Goal: Task Accomplishment & Management: Use online tool/utility

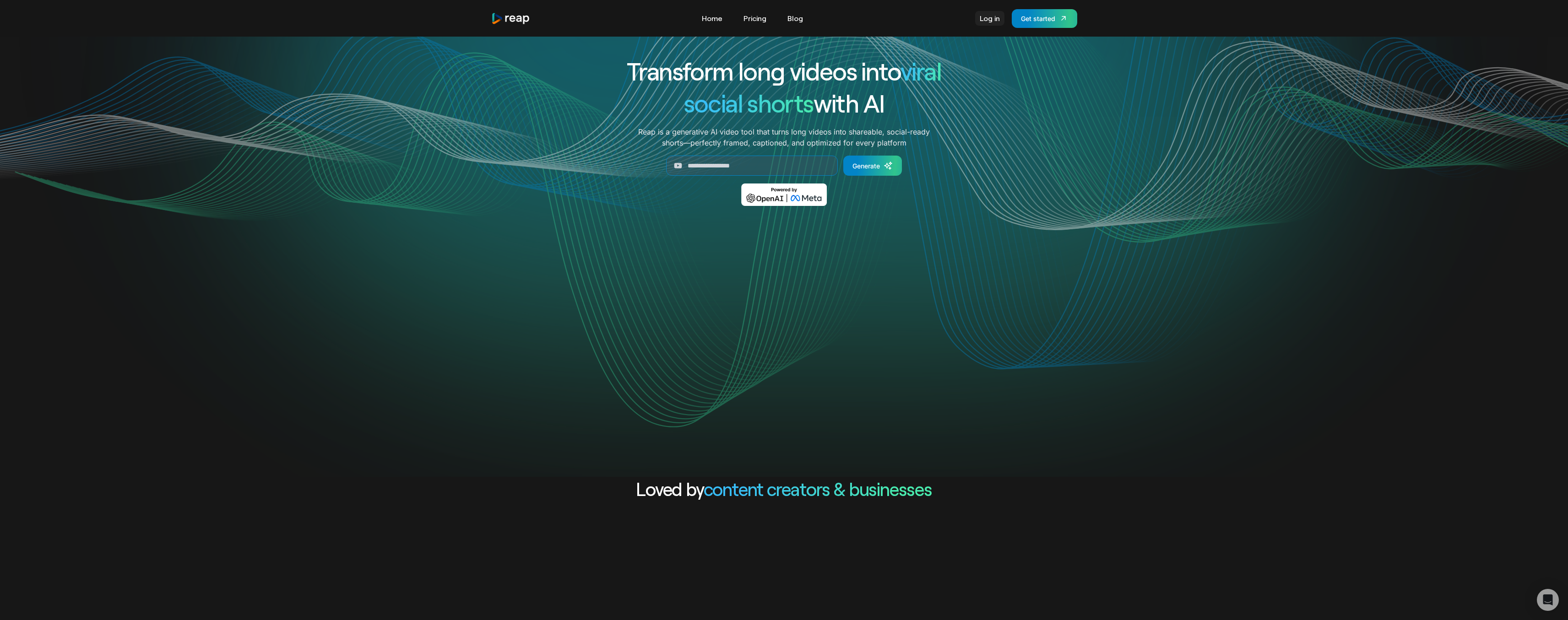
click at [988, 21] on link "Log in" at bounding box center [990, 18] width 29 height 15
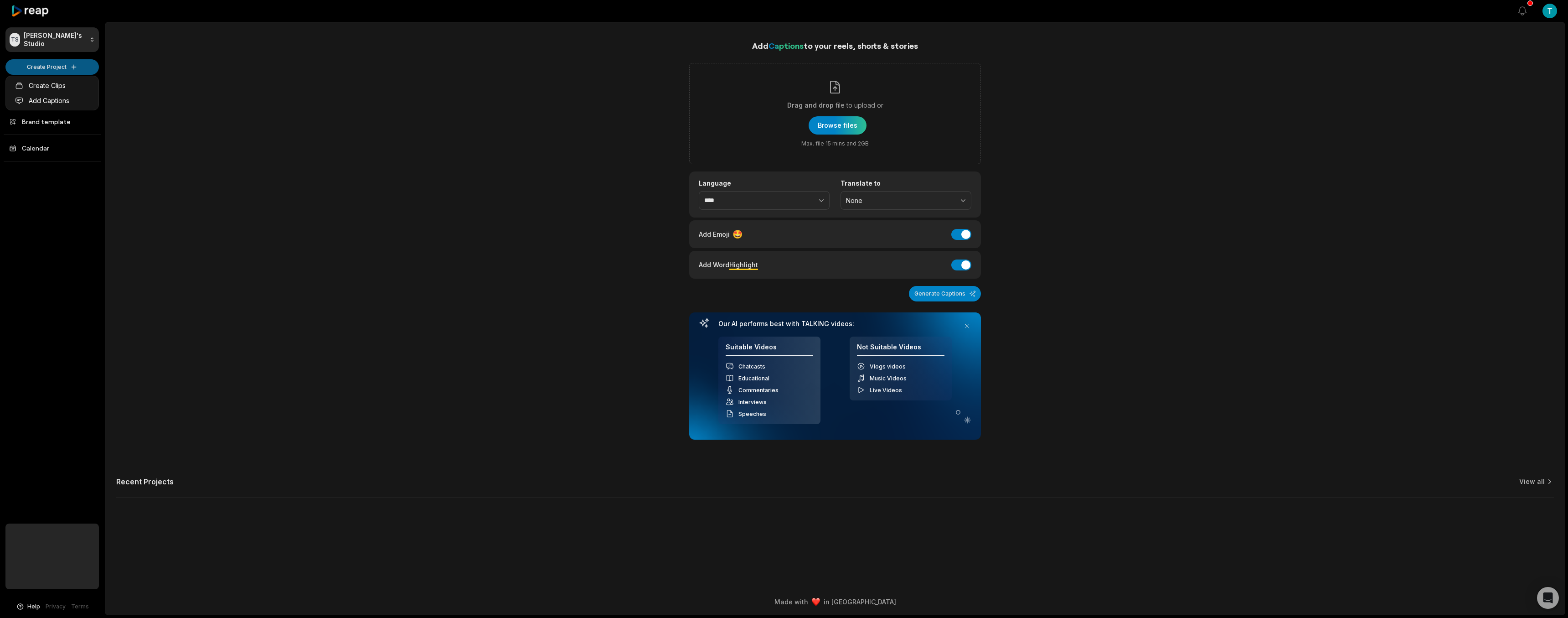
click at [48, 65] on html "TS Teddy's Studio Create Project Home Projects Brand template Calendar Help Pri…" at bounding box center [784, 309] width 1568 height 618
click at [52, 86] on link "Create Clips" at bounding box center [52, 85] width 89 height 15
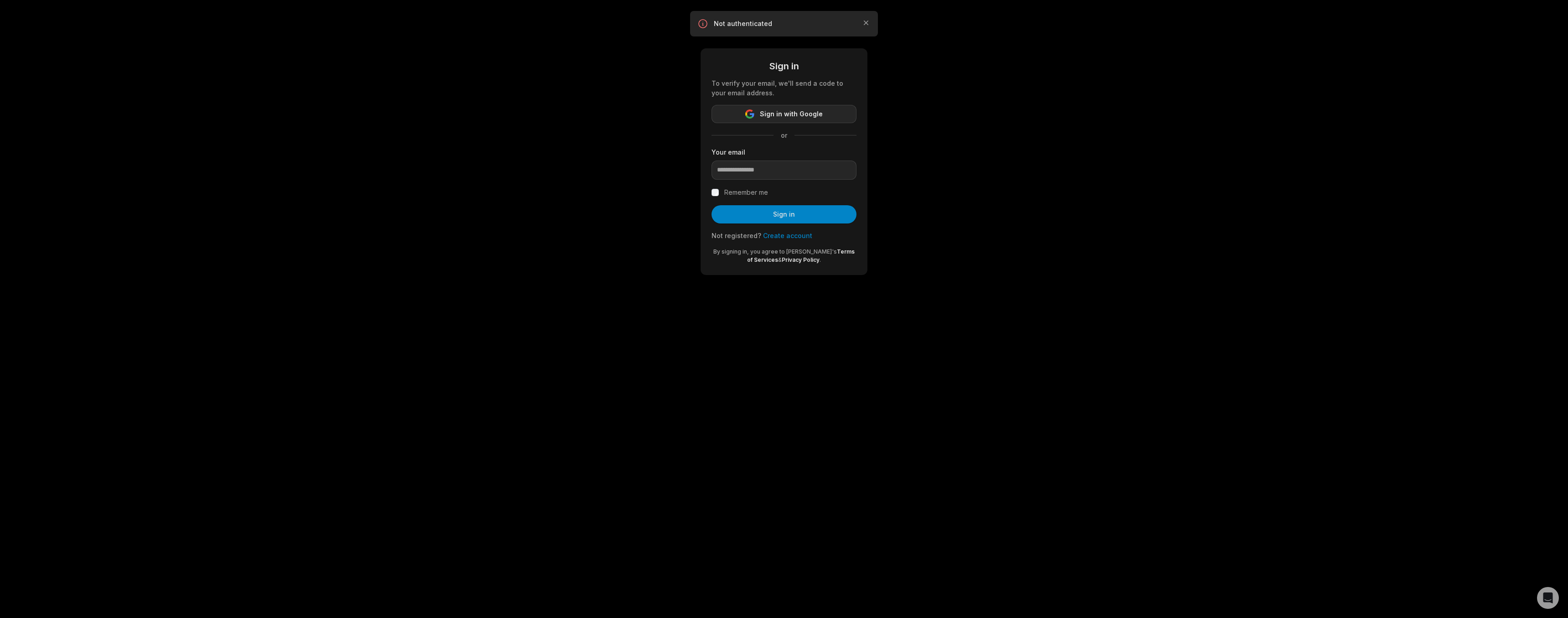
click at [778, 114] on span "Sign in with Google" at bounding box center [791, 114] width 63 height 11
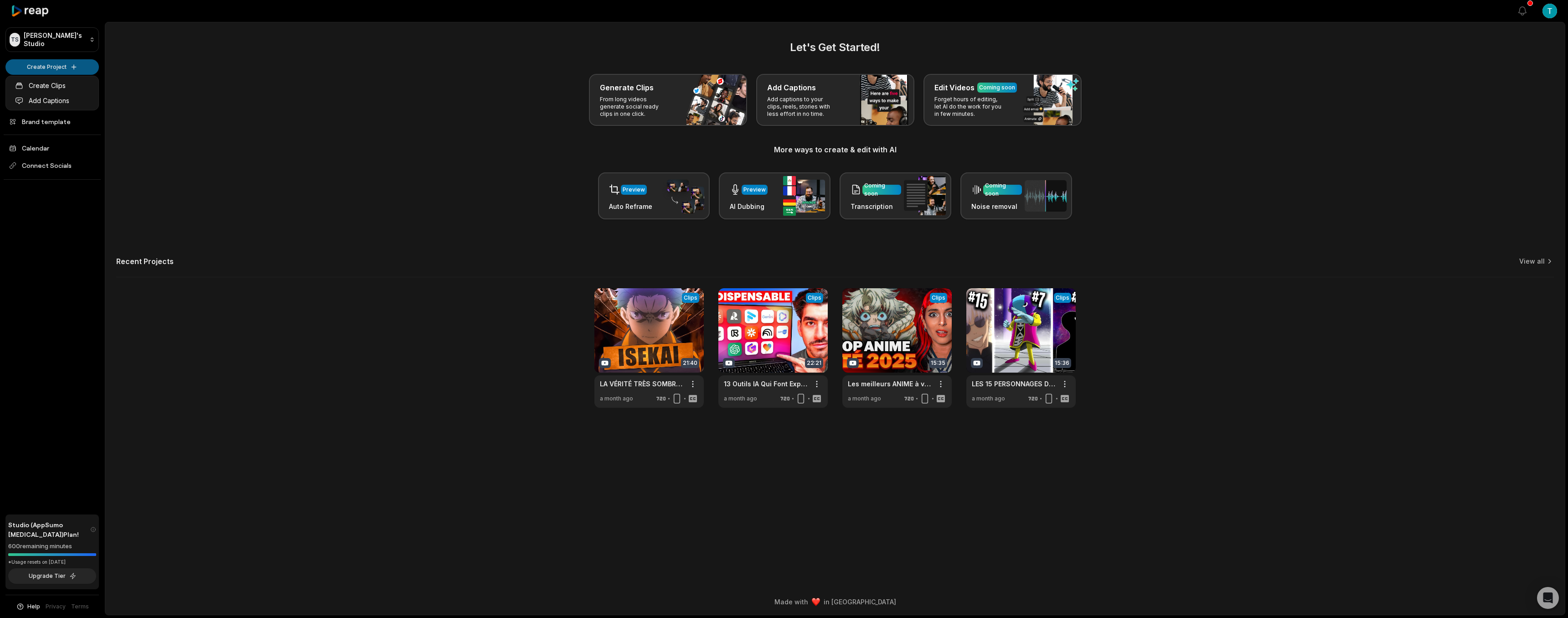
click at [62, 71] on html "TS Teddy's Studio Create Project Home Projects Brand template Calendar Connect …" at bounding box center [784, 309] width 1568 height 618
click at [61, 90] on link "Create Clips" at bounding box center [52, 85] width 89 height 15
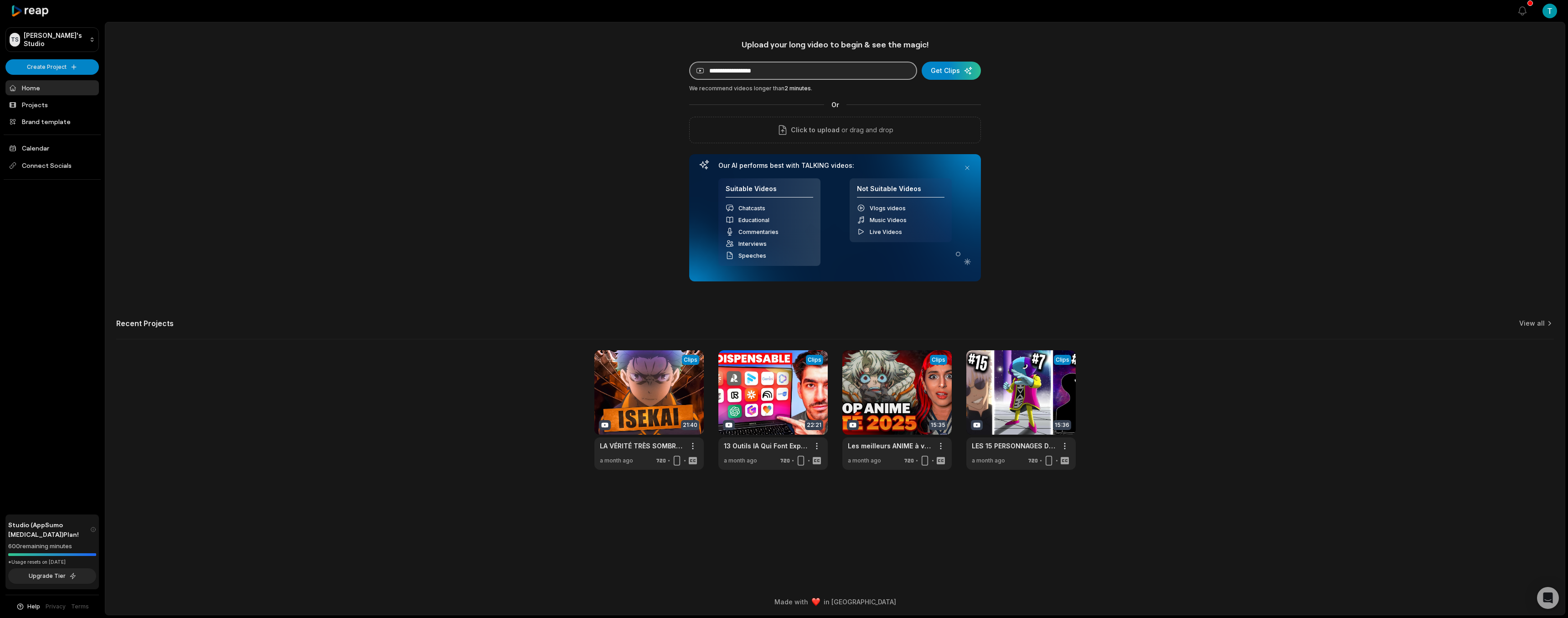
click at [760, 73] on input at bounding box center [803, 71] width 228 height 18
paste input "**********"
type input "**********"
click at [959, 70] on div "submit" at bounding box center [951, 71] width 59 height 18
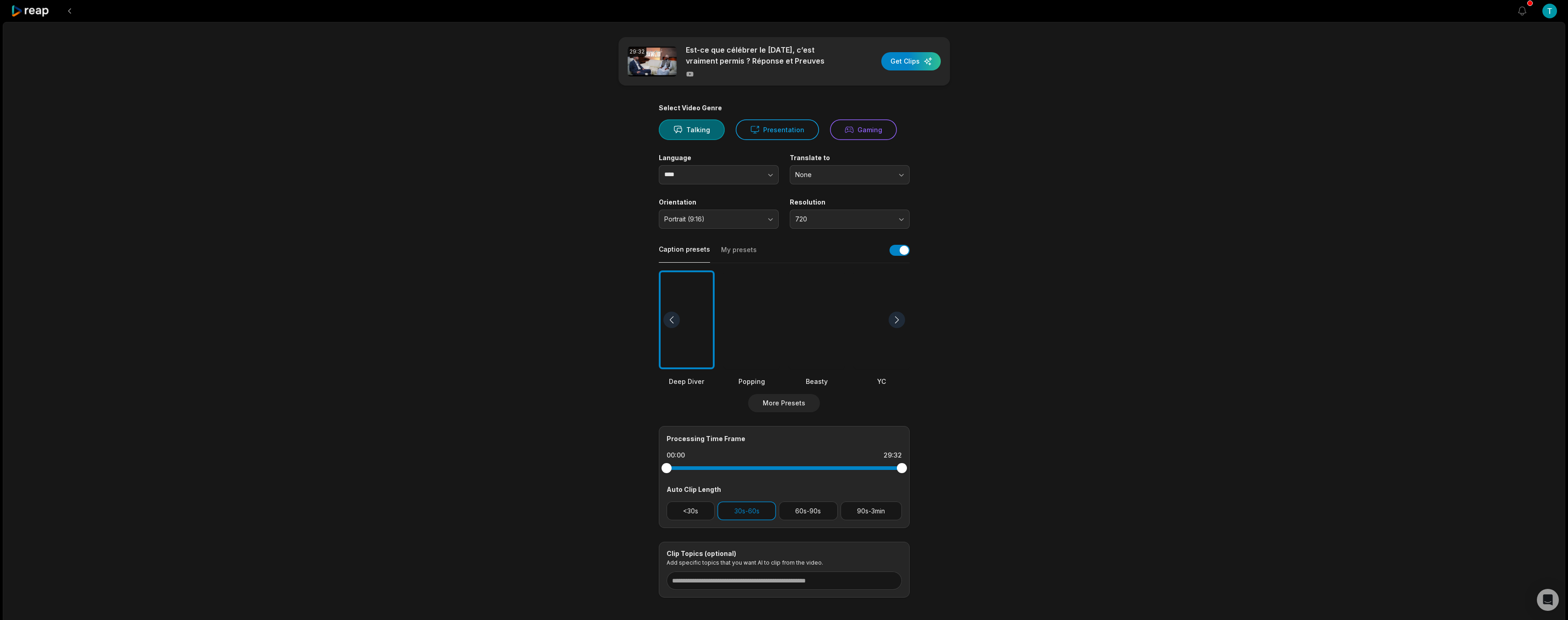
click at [886, 343] on div at bounding box center [882, 320] width 56 height 99
click at [825, 181] on button "None" at bounding box center [850, 174] width 120 height 19
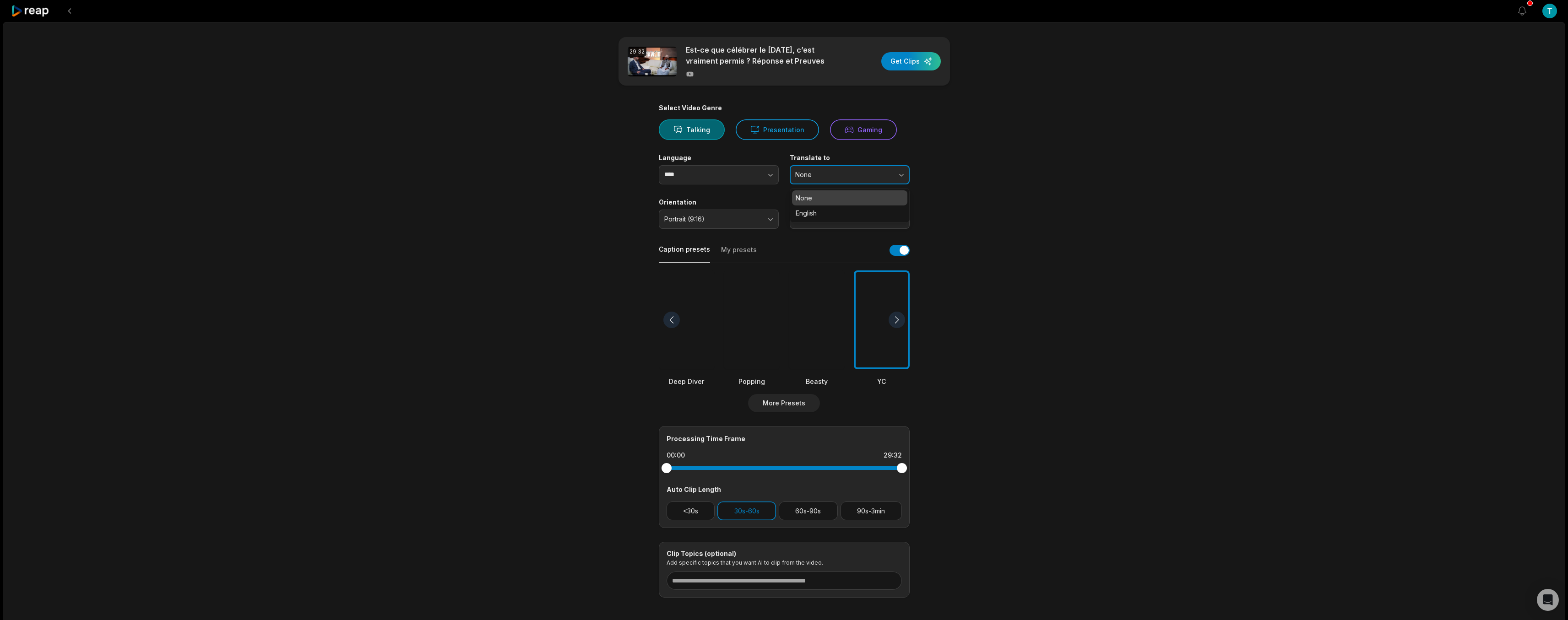
click at [825, 181] on button "None" at bounding box center [850, 174] width 120 height 19
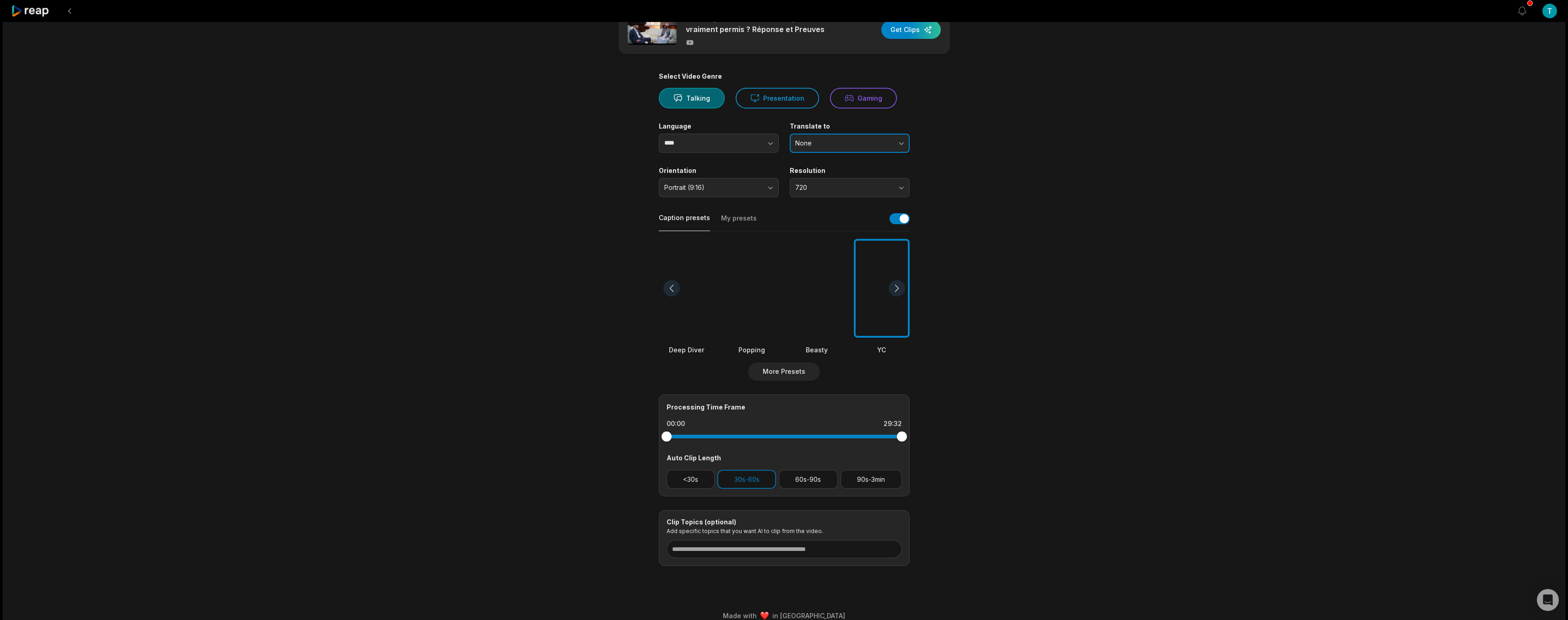
scroll to position [44, 0]
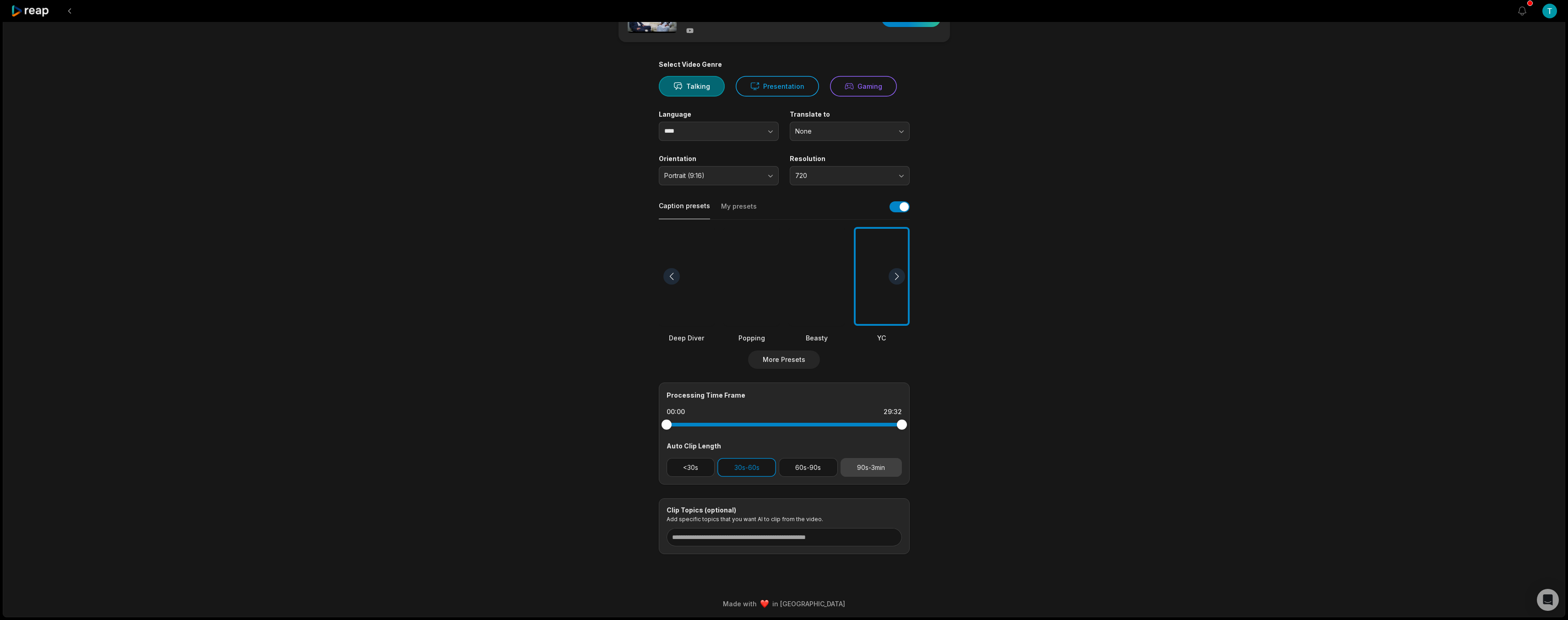
click at [861, 468] on button "90s-3min" at bounding box center [871, 467] width 61 height 19
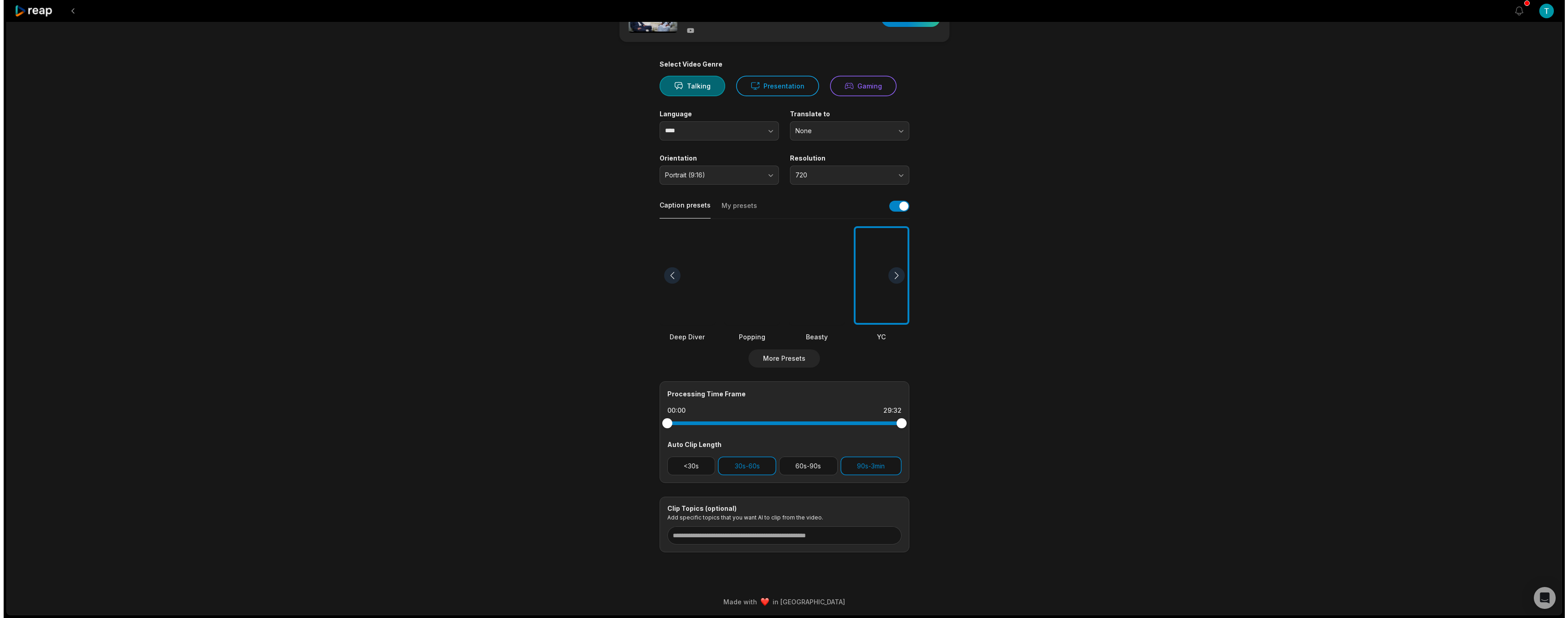
scroll to position [0, 0]
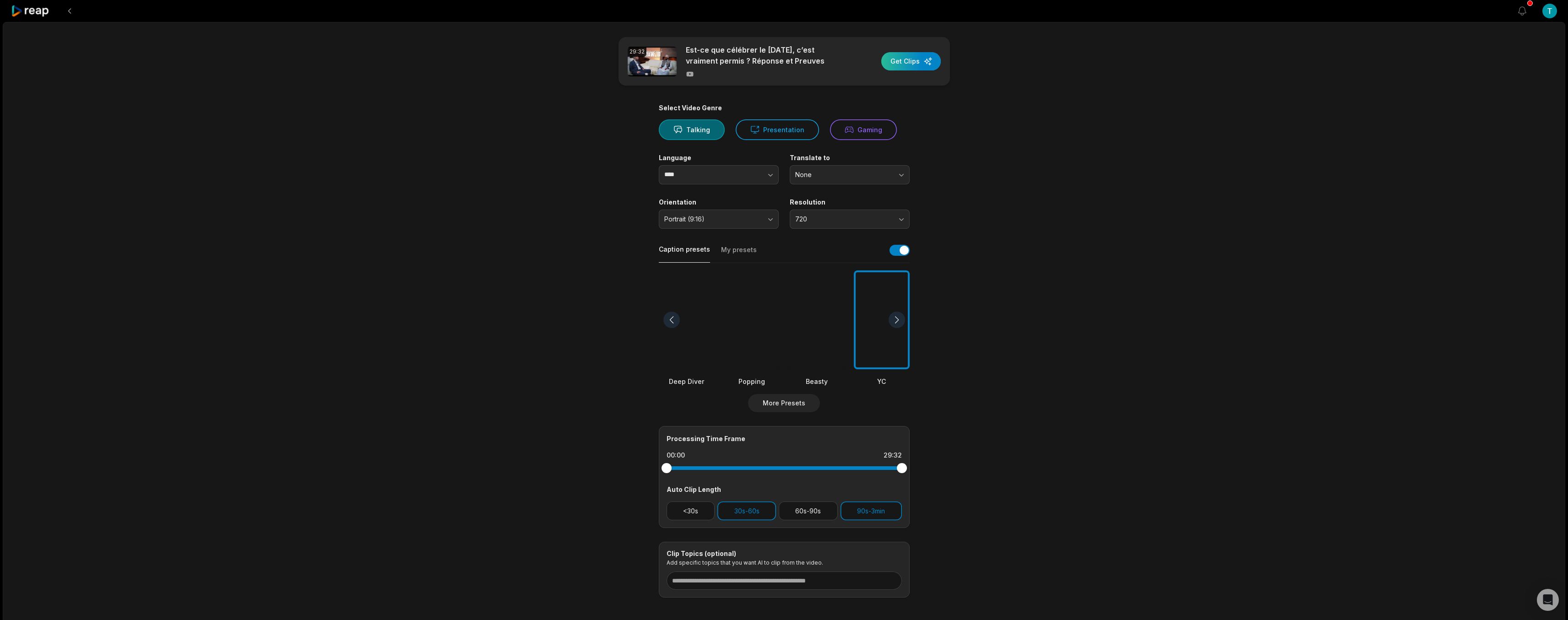
click at [911, 62] on div "button" at bounding box center [911, 61] width 59 height 18
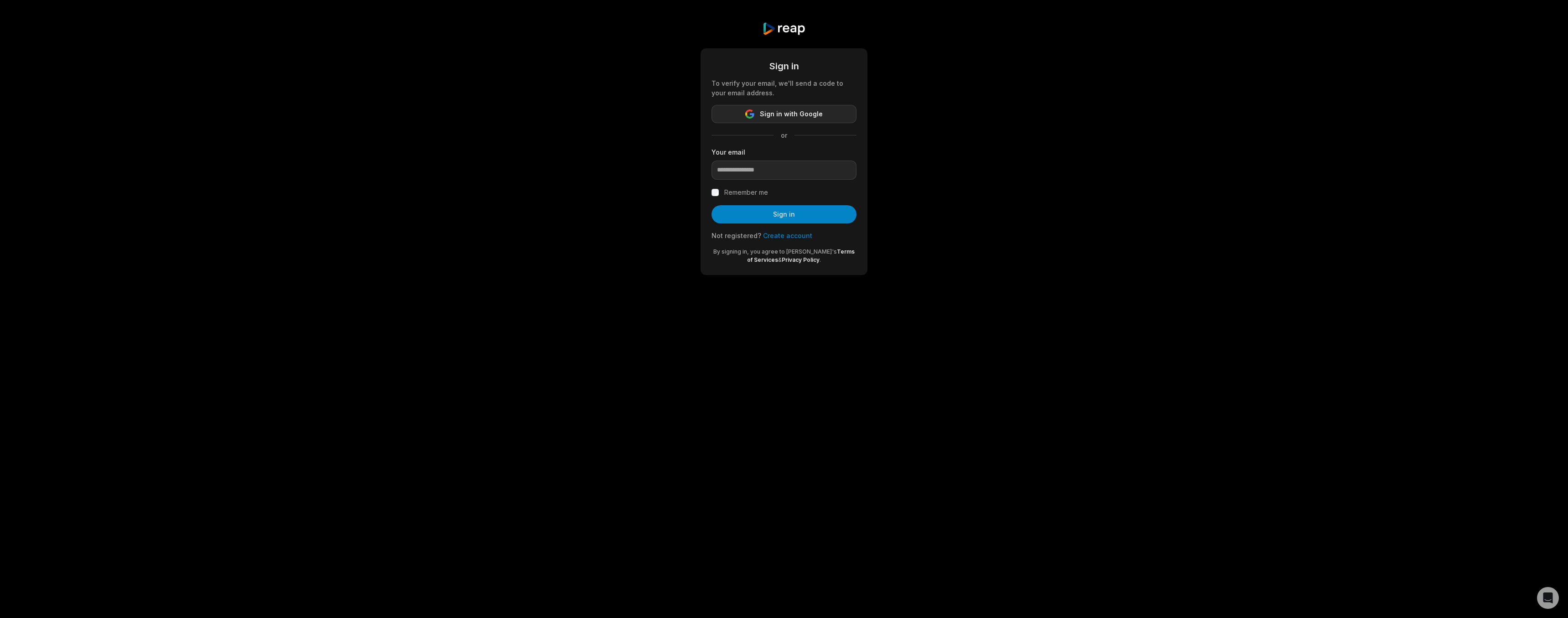
click at [772, 111] on span "Sign in with Google" at bounding box center [791, 114] width 63 height 11
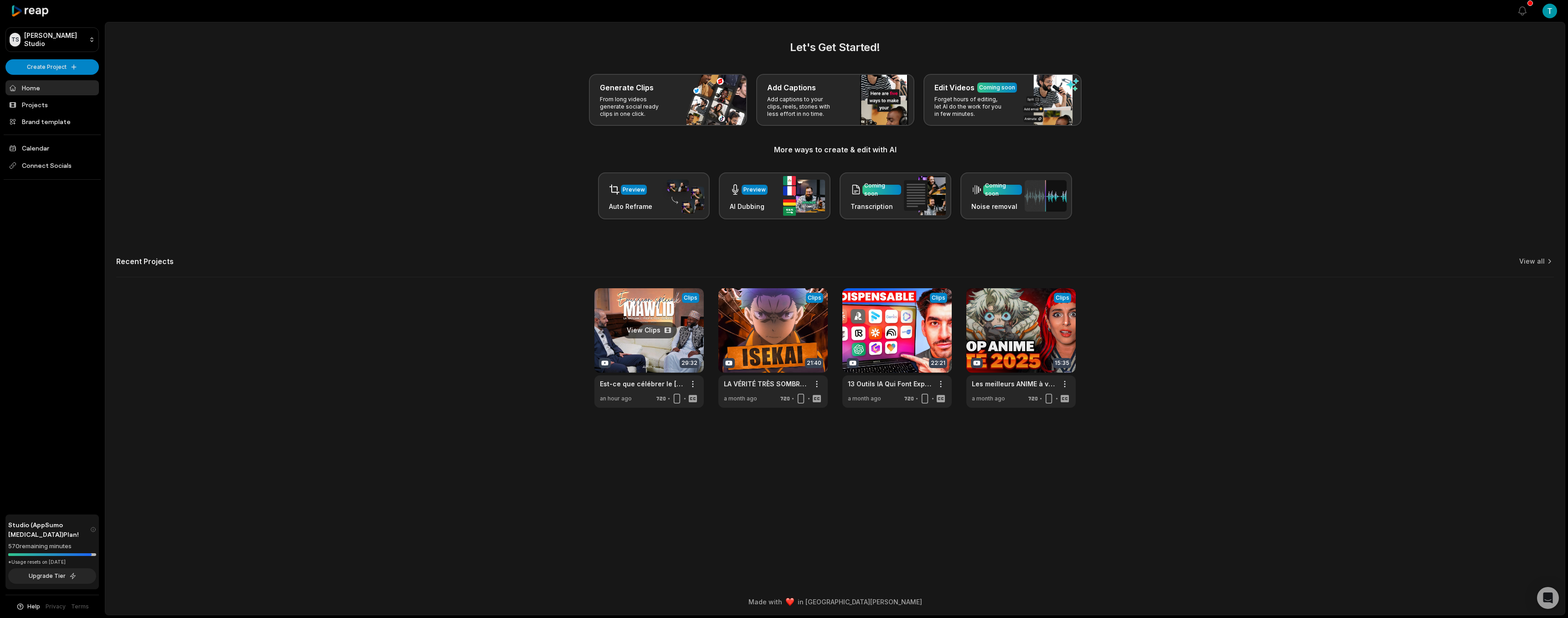
click at [637, 337] on link at bounding box center [649, 348] width 110 height 119
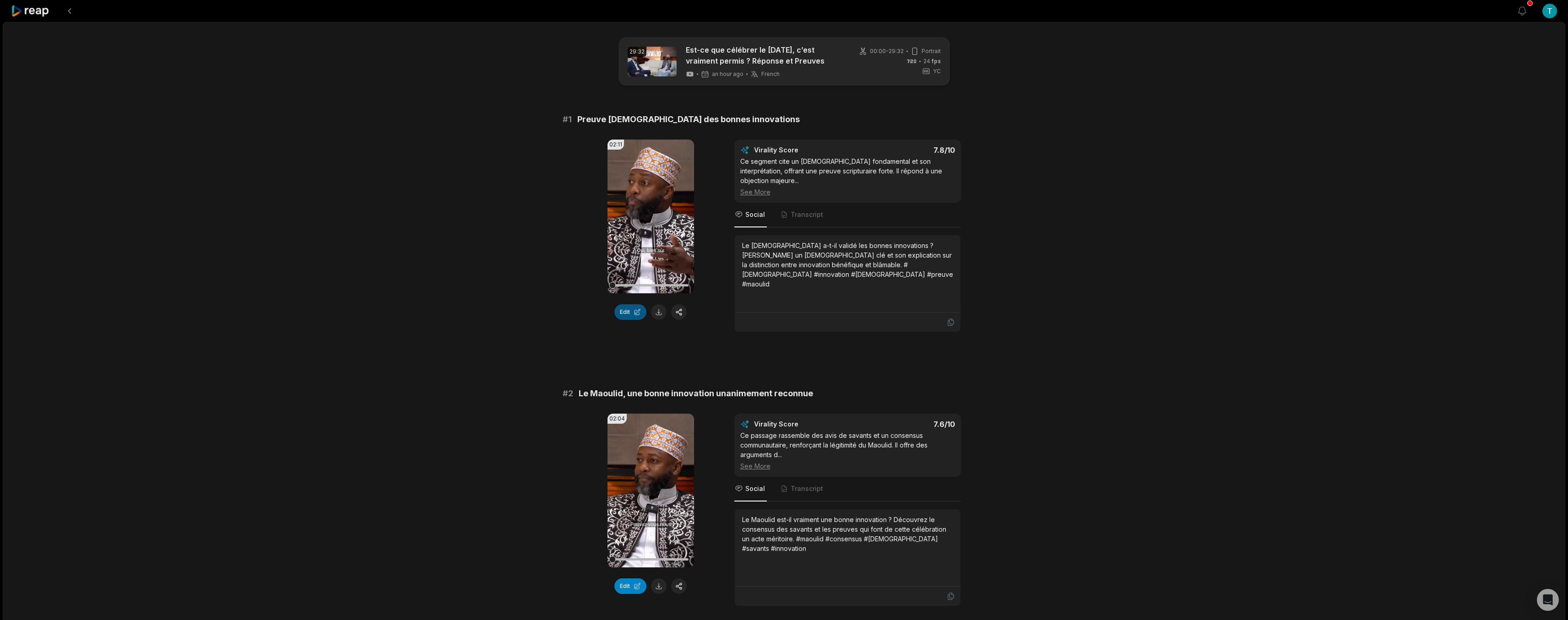
click at [634, 311] on button "Edit" at bounding box center [630, 312] width 32 height 15
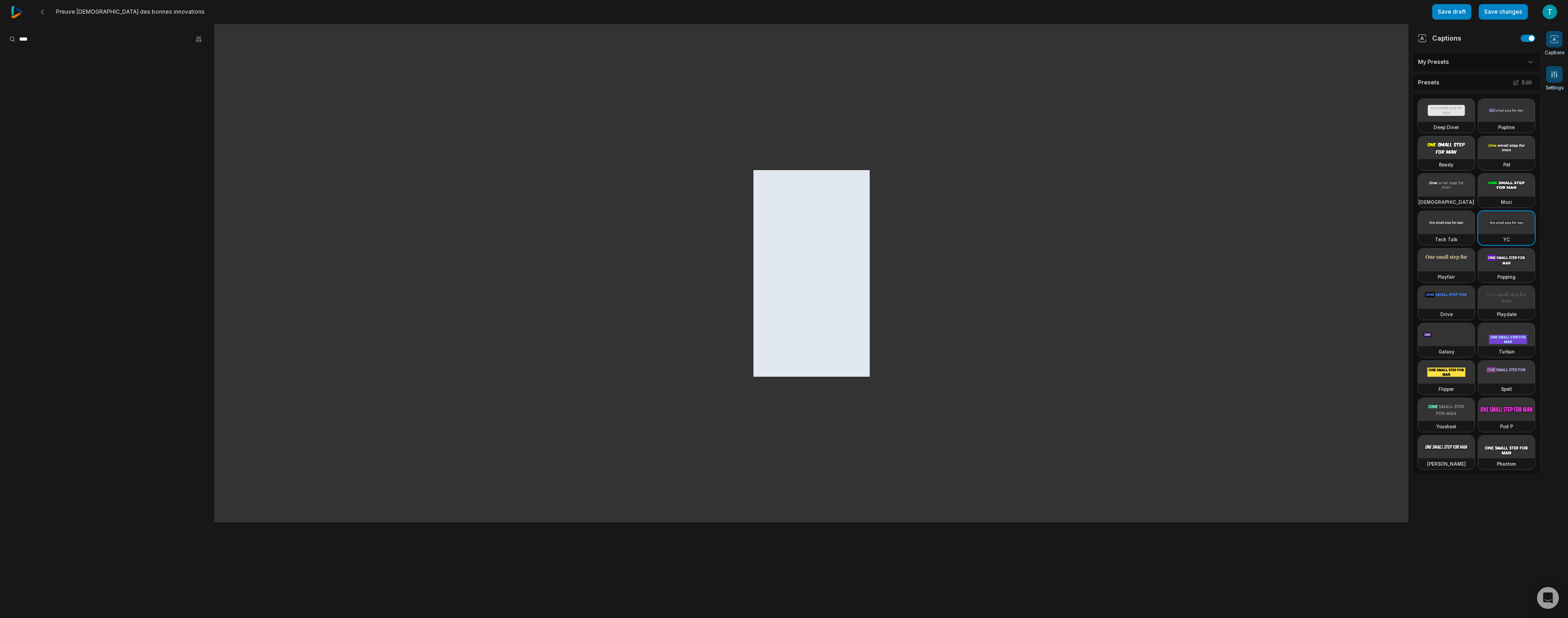
click at [1555, 82] on span at bounding box center [1554, 74] width 16 height 16
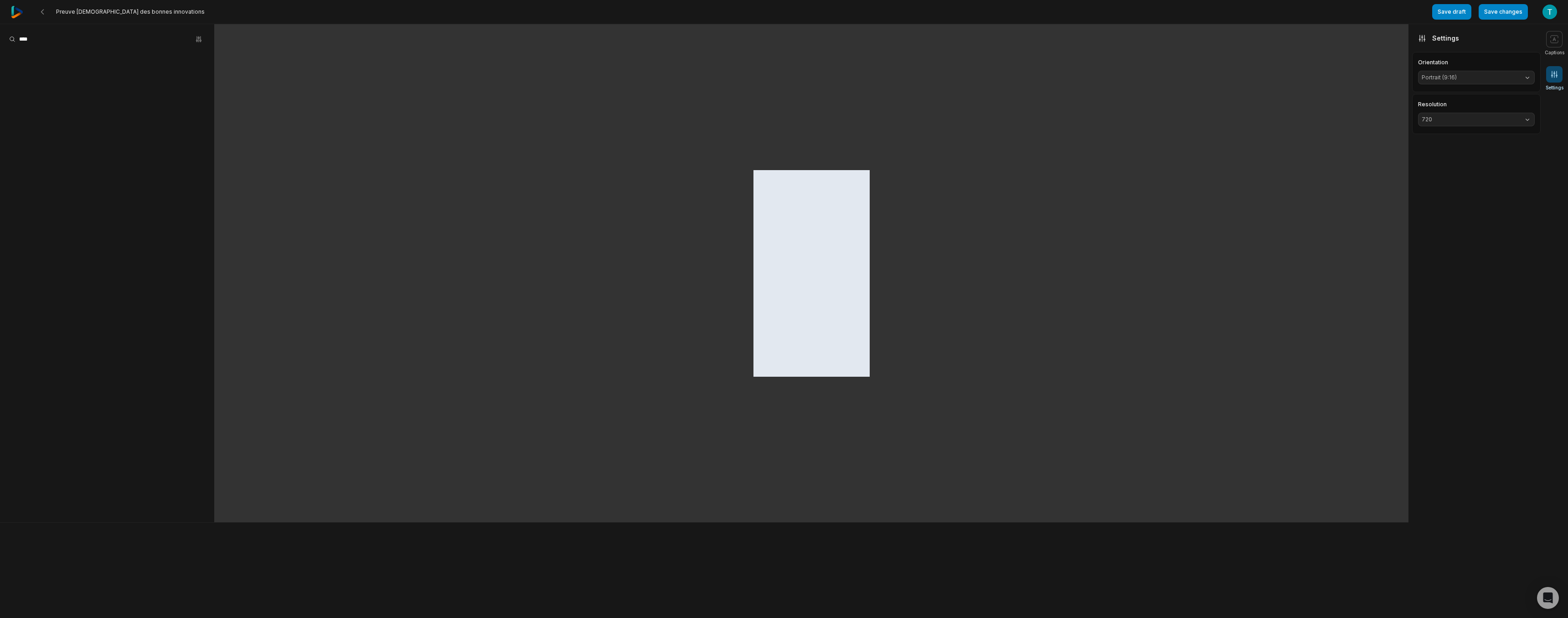
click at [1556, 71] on icon at bounding box center [1554, 74] width 9 height 9
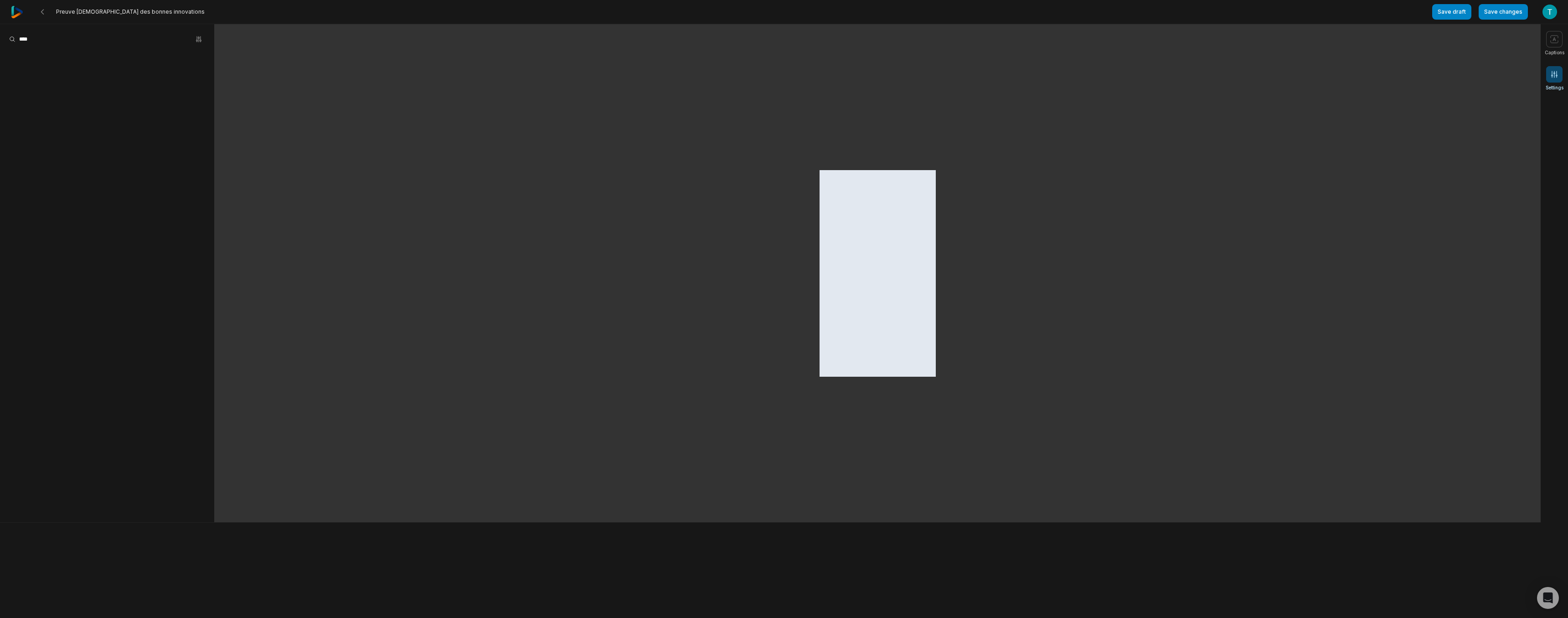
click at [1555, 74] on icon at bounding box center [1555, 74] width 6 height 6
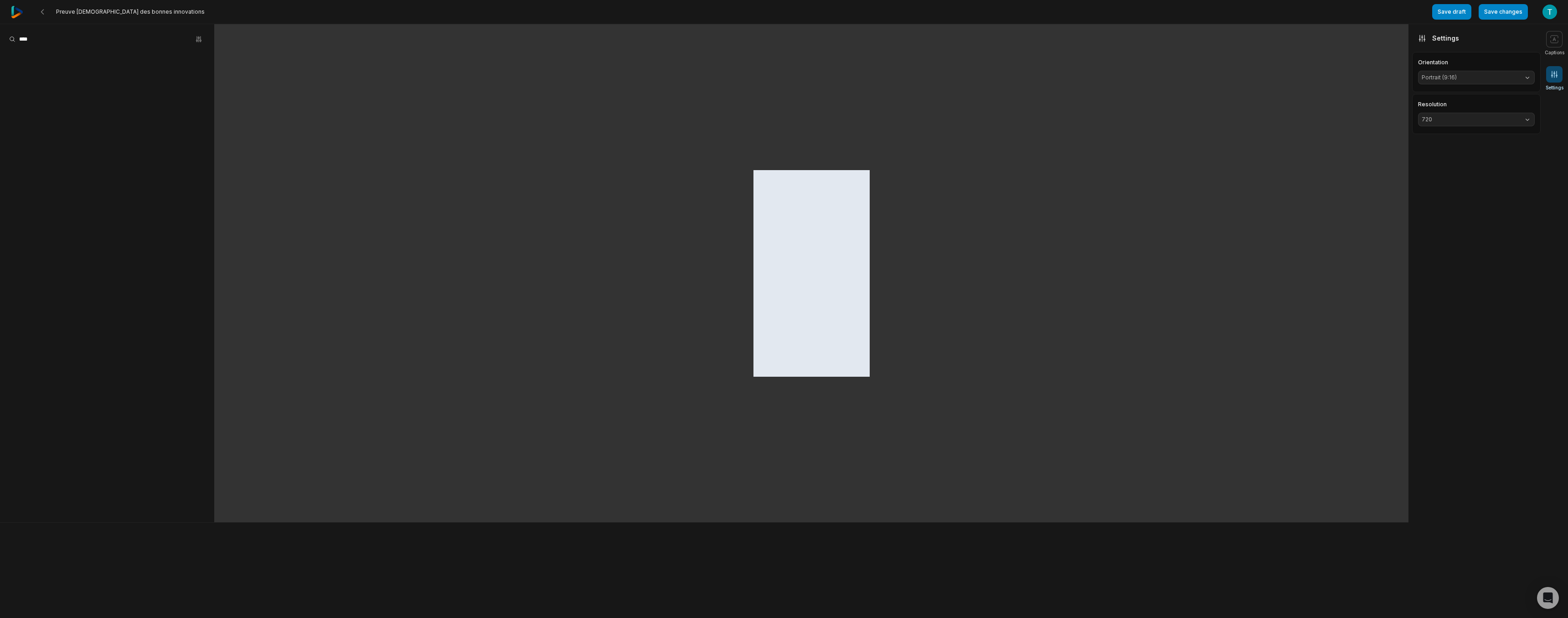
click at [1555, 74] on icon at bounding box center [1555, 74] width 6 height 6
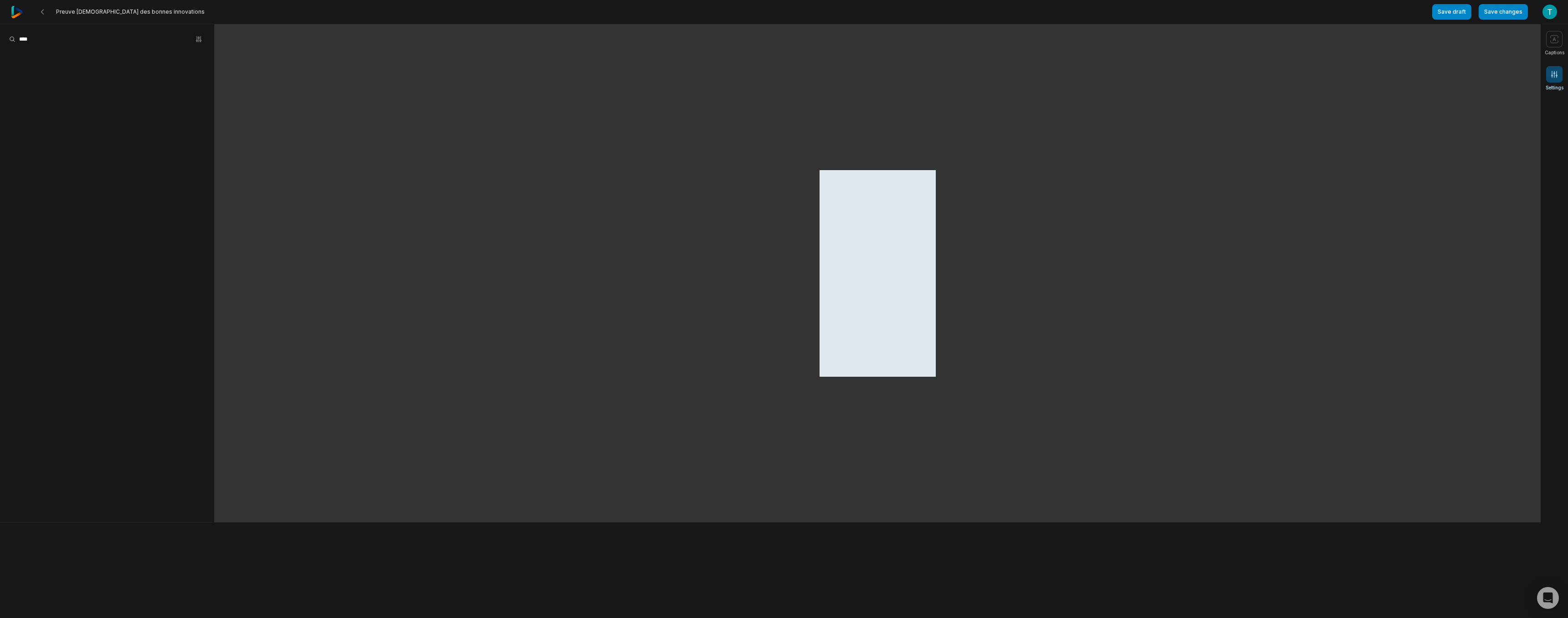
click at [1553, 74] on icon at bounding box center [1554, 74] width 9 height 9
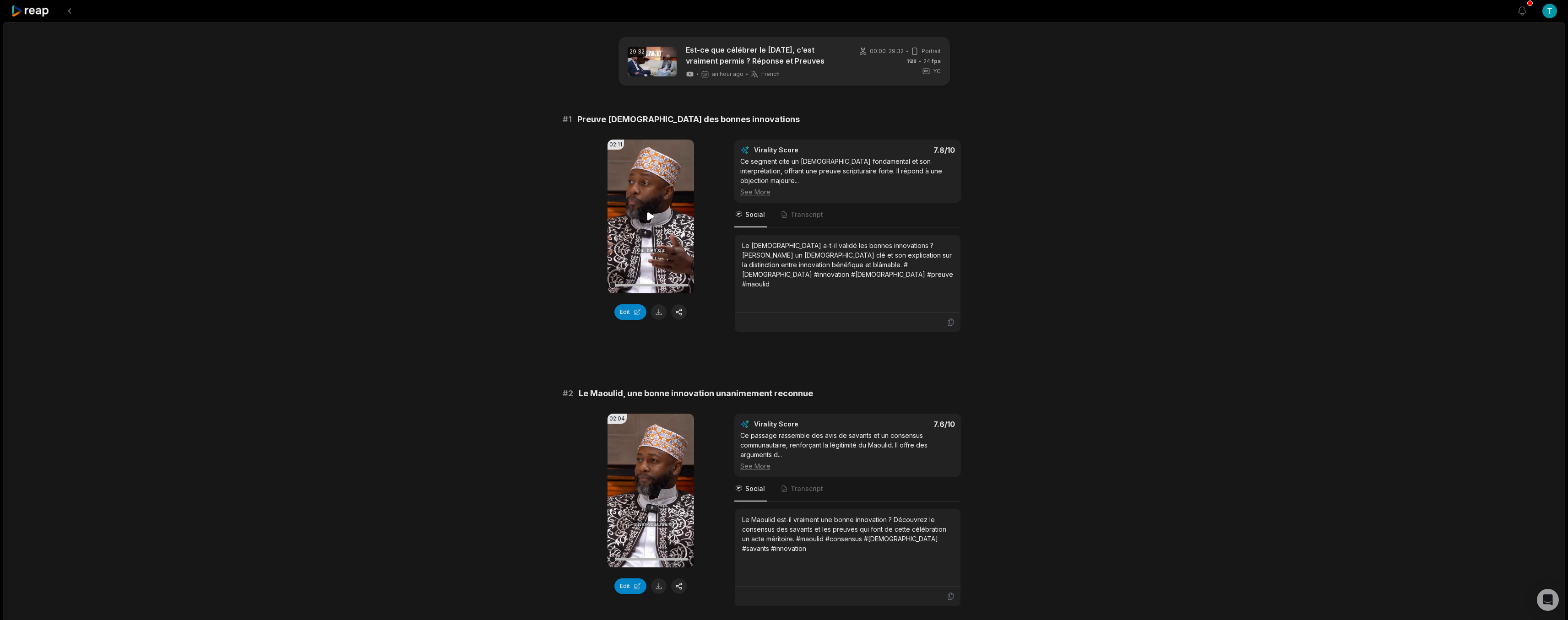
click at [650, 218] on icon at bounding box center [650, 216] width 7 height 8
click at [652, 217] on icon at bounding box center [650, 216] width 11 height 11
